Goal: Check status: Check status

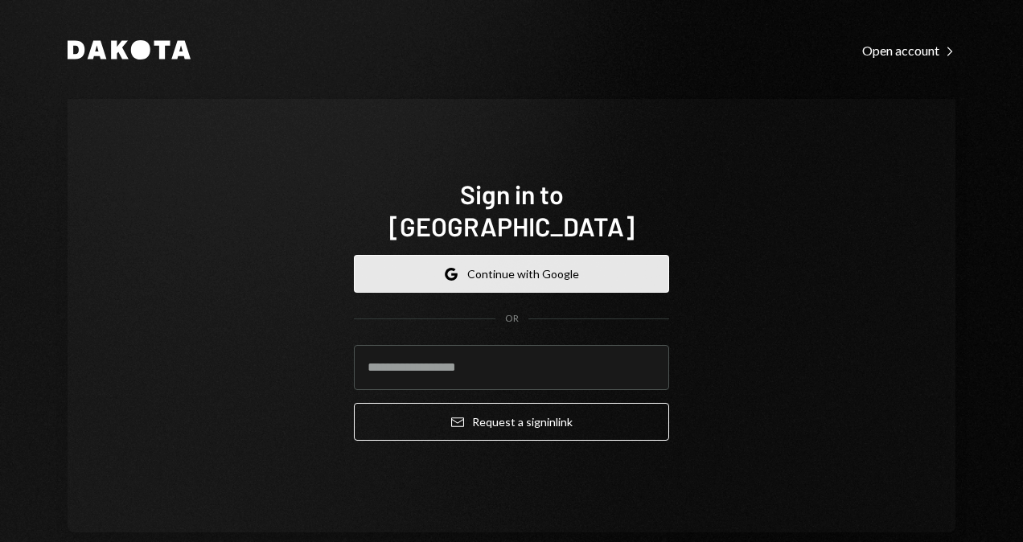
click at [604, 255] on button "Google Continue with Google" at bounding box center [511, 274] width 315 height 38
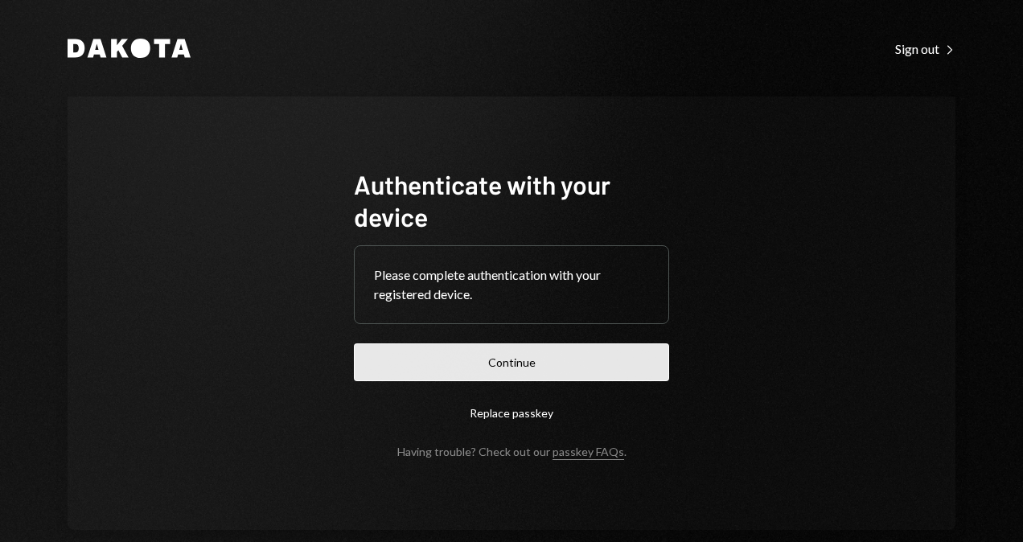
click at [478, 360] on button "Continue" at bounding box center [511, 362] width 315 height 38
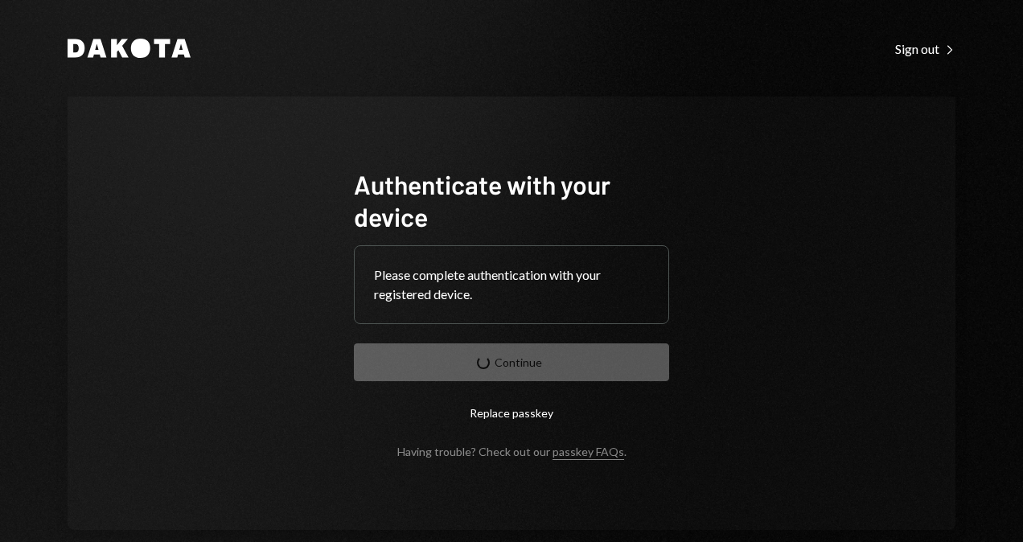
click at [754, 244] on div "Authenticate with your device Please complete authentication with your register…" at bounding box center [512, 313] width 888 height 433
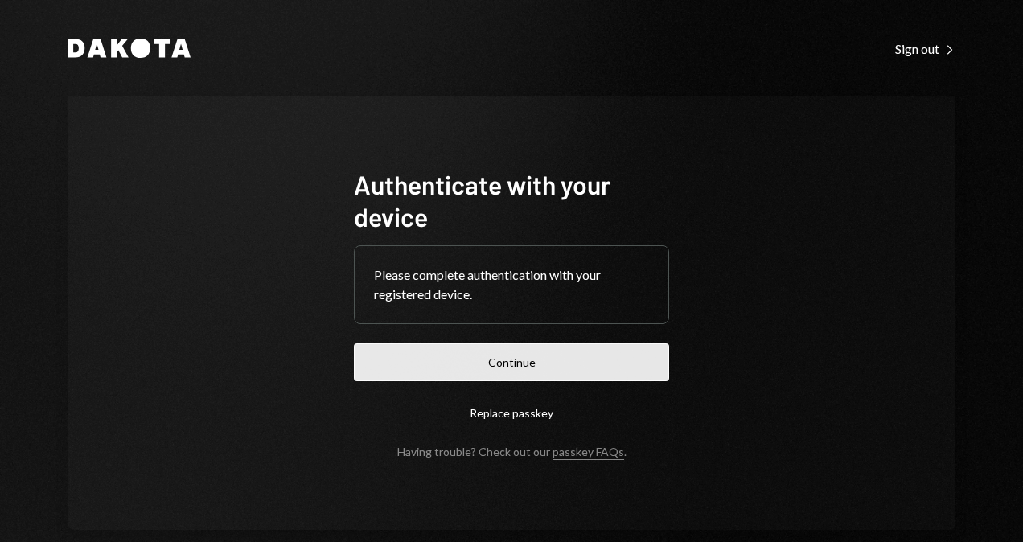
click at [544, 364] on button "Continue" at bounding box center [511, 362] width 315 height 38
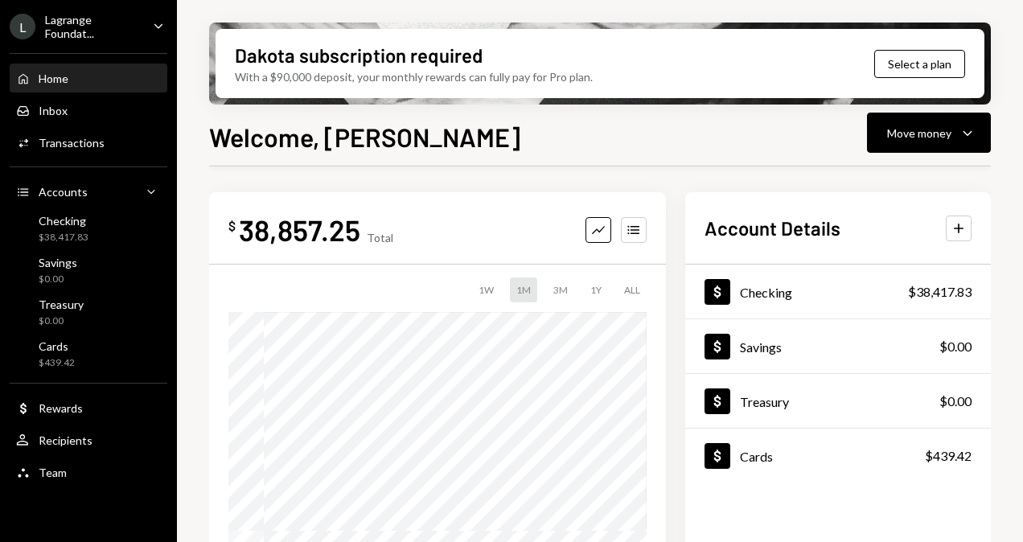
scroll to position [427, 0]
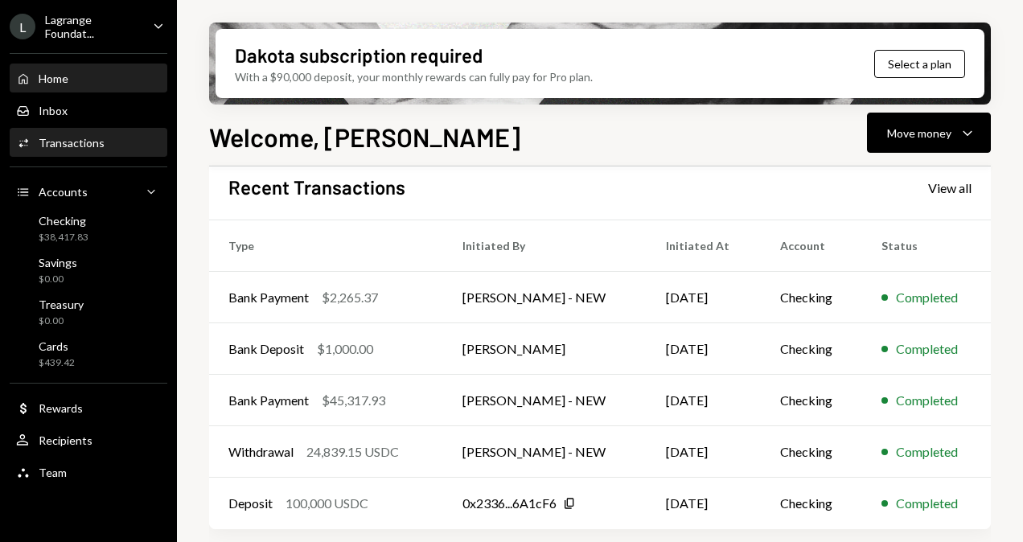
click at [53, 134] on div "Activities Transactions" at bounding box center [88, 142] width 145 height 27
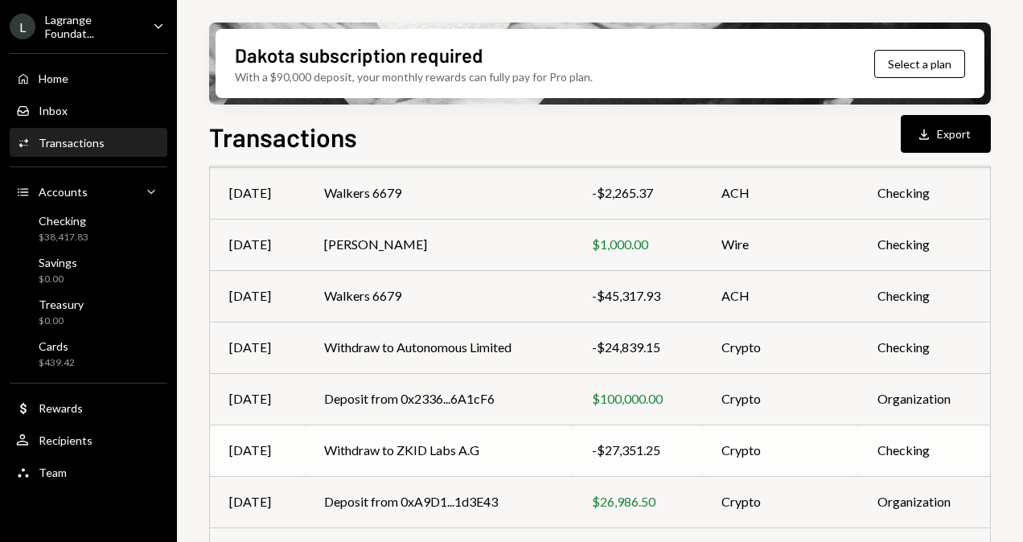
scroll to position [241, 0]
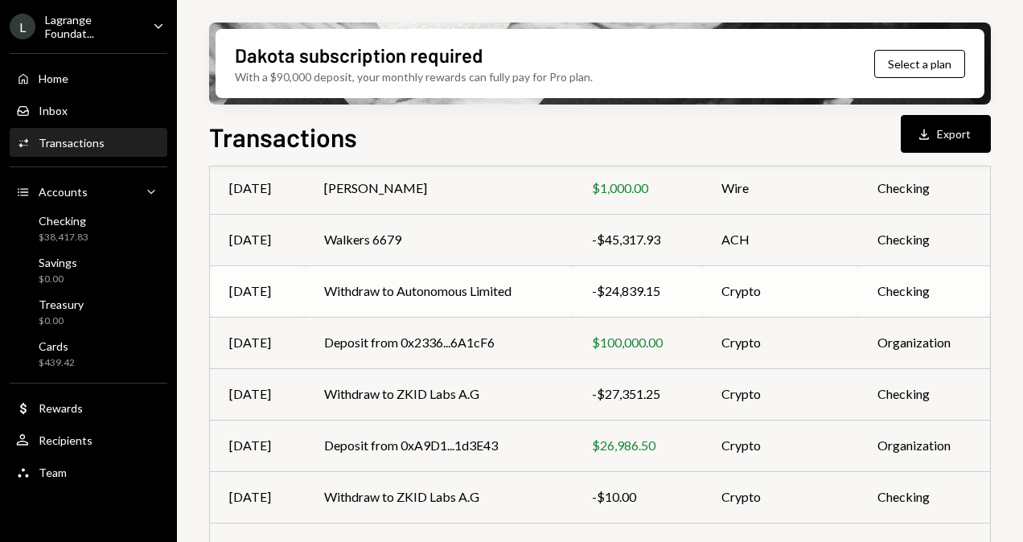
click at [473, 294] on td "Withdraw to Autonomous Limited" at bounding box center [438, 290] width 267 height 51
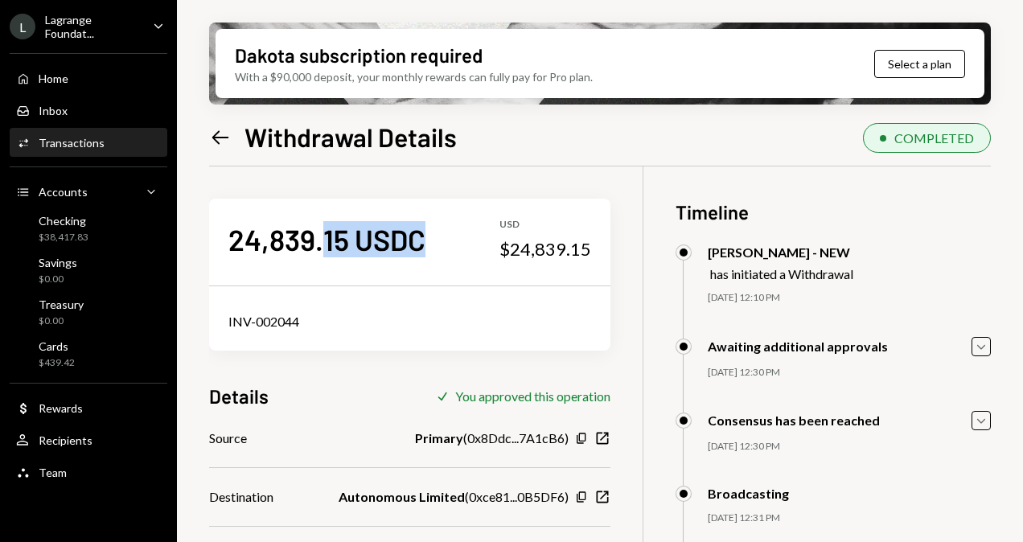
click at [325, 239] on div "24,839.15 USDC USD $24,839.15" at bounding box center [409, 239] width 401 height 80
drag, startPoint x: 325, startPoint y: 239, endPoint x: 364, endPoint y: 272, distance: 51.4
click at [364, 272] on div "24,839.15 USDC USD $24,839.15" at bounding box center [409, 239] width 401 height 80
